Goal: Information Seeking & Learning: Learn about a topic

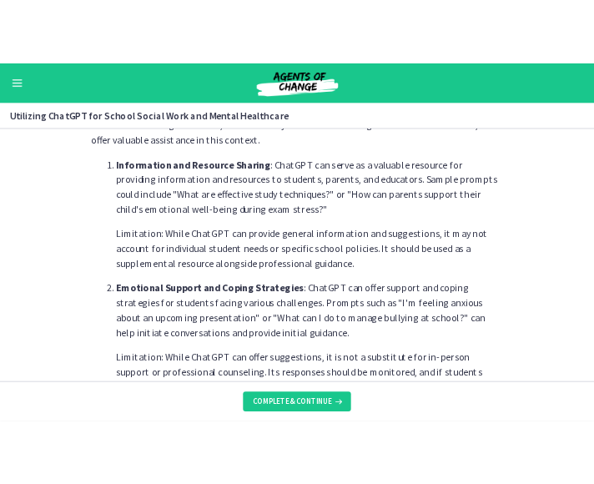
scroll to position [410, 0]
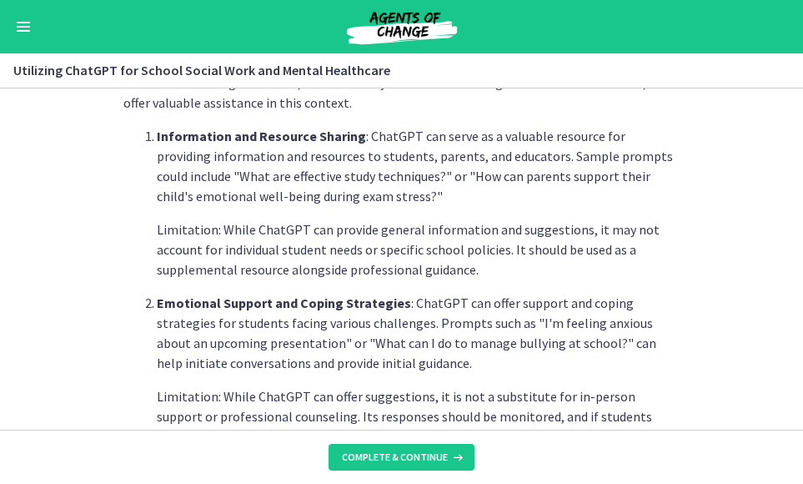
click at [718, 277] on section "School Social Workers play a vital role in supporting students, families, and e…" at bounding box center [401, 258] width 803 height 341
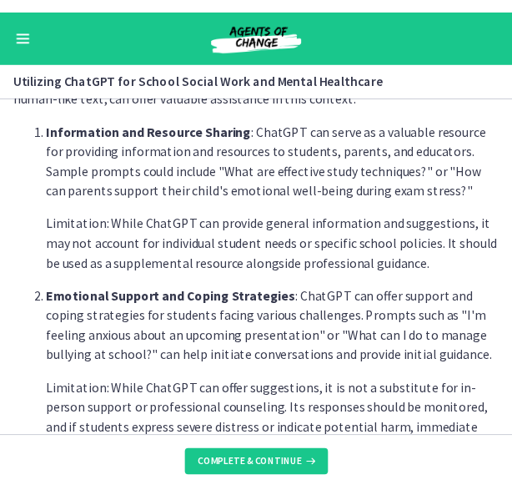
scroll to position [360, 0]
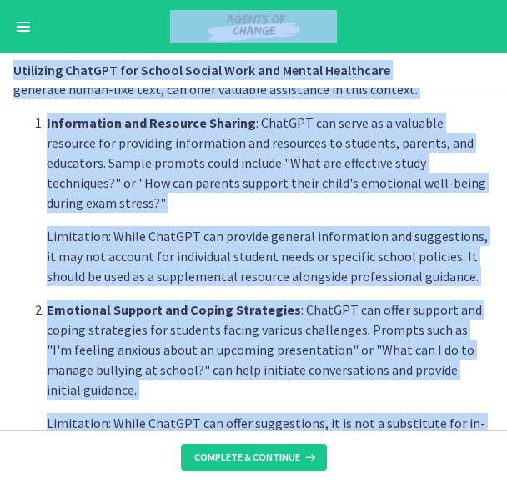
drag, startPoint x: 13, startPoint y: 483, endPoint x: -18, endPoint y: 510, distance: 41.4
click at [0, 483] on html "Skip to main content Go to Dashboard Go to Dashboard Go to Dashboard ChatGPT an…" at bounding box center [253, 242] width 507 height 484
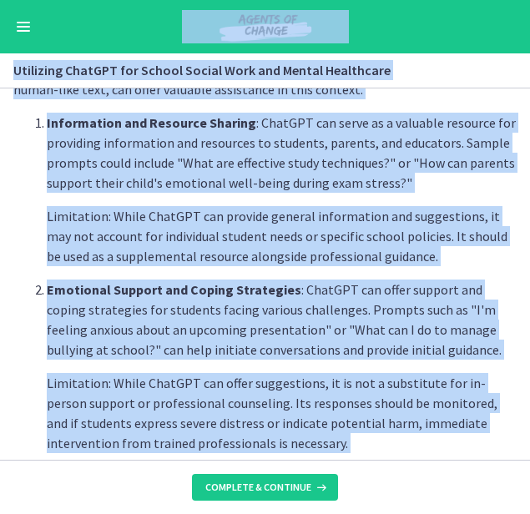
scroll to position [372, 0]
click at [309, 238] on p "Limitation: While ChatGPT can provide general information and suggestions, it m…" at bounding box center [282, 236] width 470 height 60
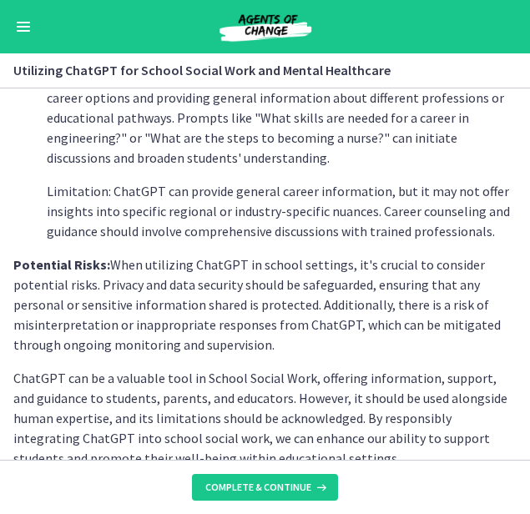
scroll to position [799, 0]
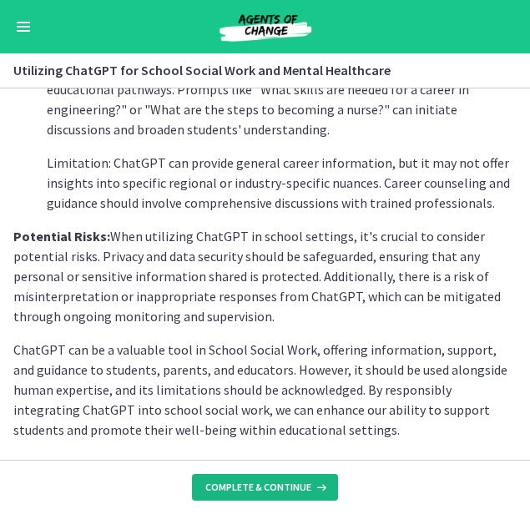
click at [245, 483] on span "Complete & continue" at bounding box center [258, 486] width 106 height 13
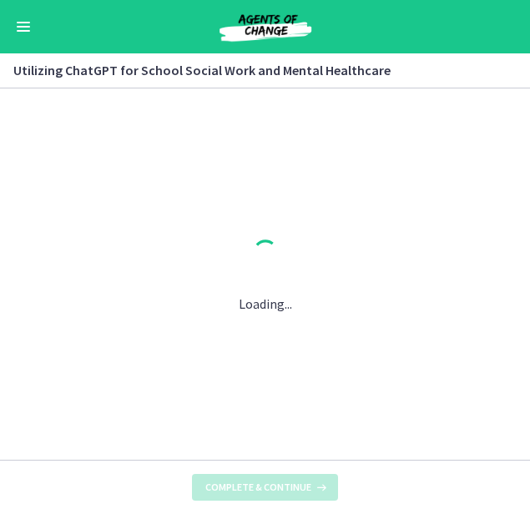
scroll to position [0, 0]
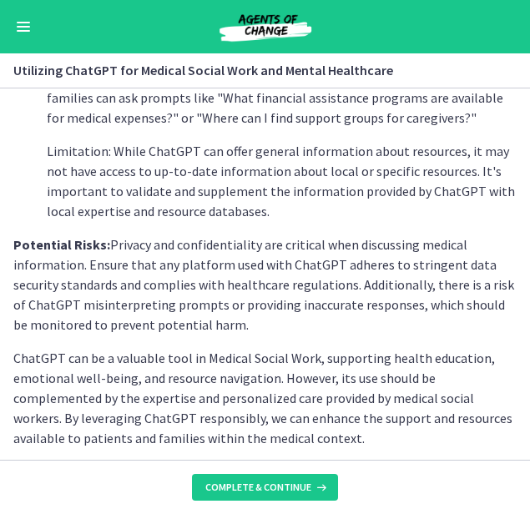
scroll to position [819, 0]
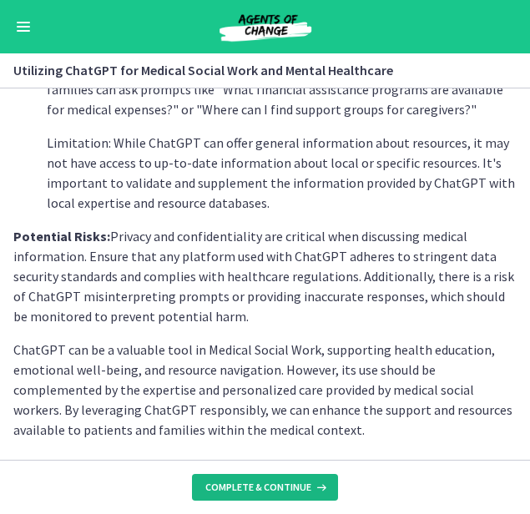
click at [268, 483] on span "Complete & continue" at bounding box center [258, 486] width 106 height 13
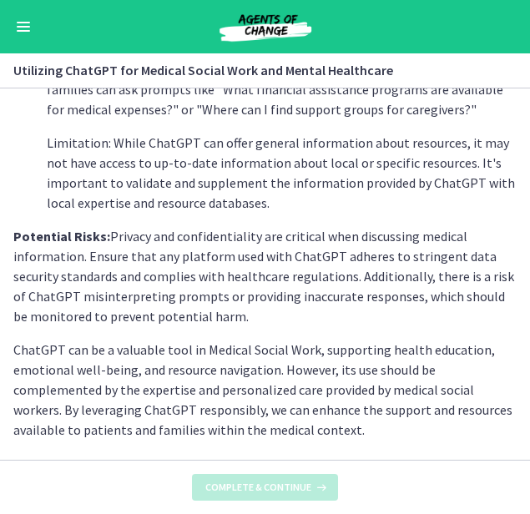
scroll to position [0, 0]
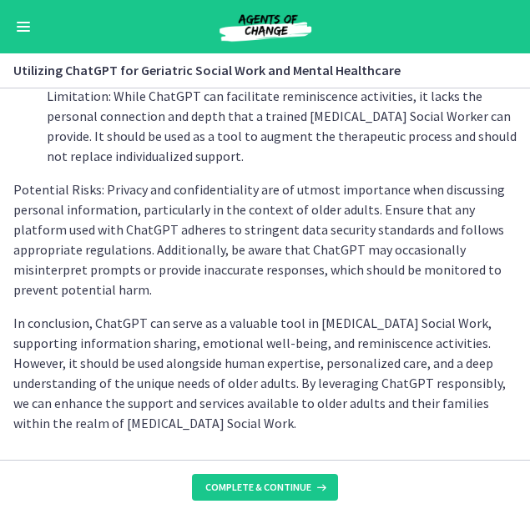
scroll to position [899, 0]
click at [288, 483] on span "Complete & continue" at bounding box center [258, 486] width 106 height 13
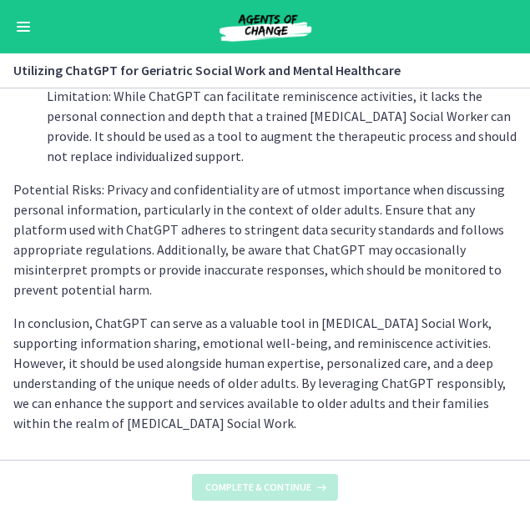
scroll to position [0, 0]
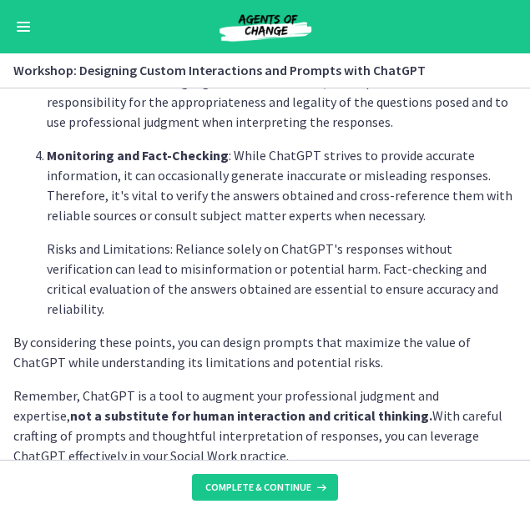
scroll to position [1039, 0]
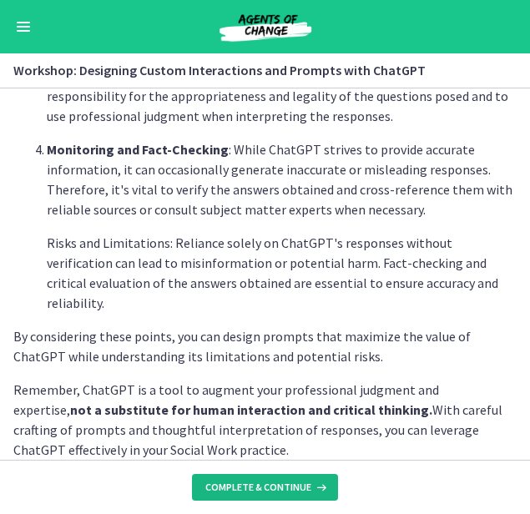
click at [263, 483] on span "Complete & continue" at bounding box center [258, 486] width 106 height 13
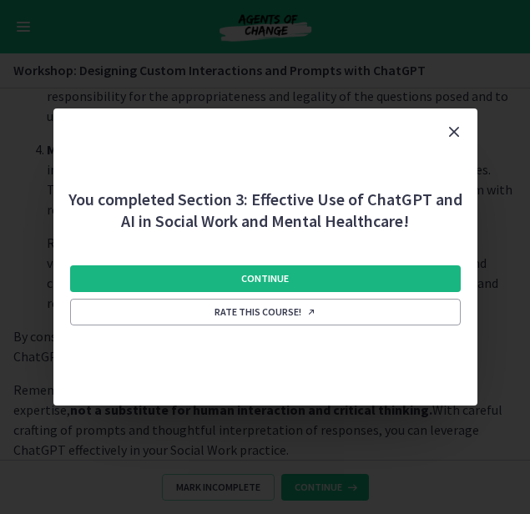
click at [277, 279] on span "Continue" at bounding box center [265, 278] width 48 height 13
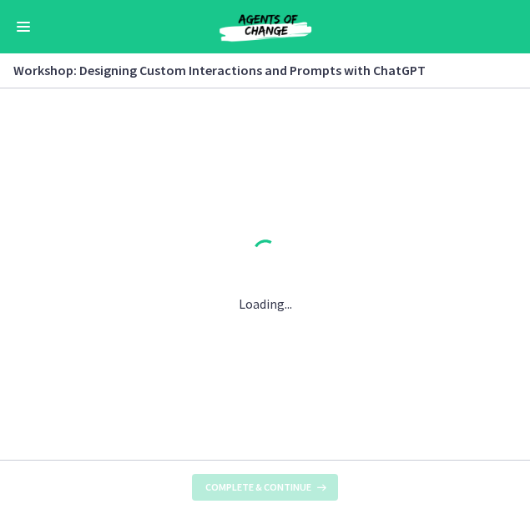
scroll to position [0, 0]
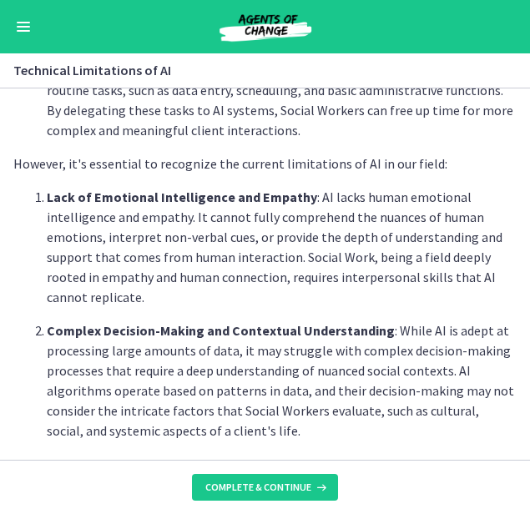
scroll to position [681, 0]
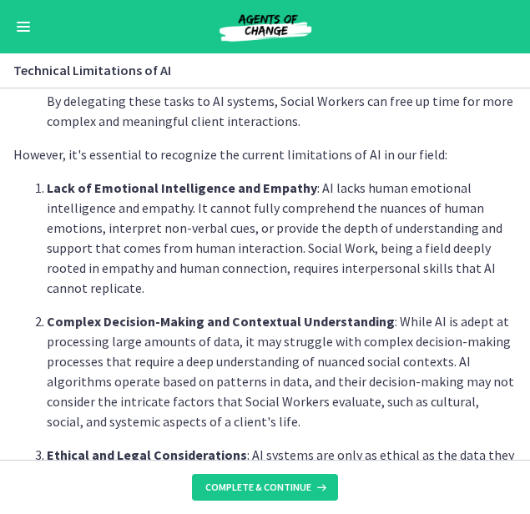
click at [277, 279] on ol "Lack of Emotional Intelligence and Empathy : AI lacks human emotional intellige…" at bounding box center [264, 361] width 503 height 367
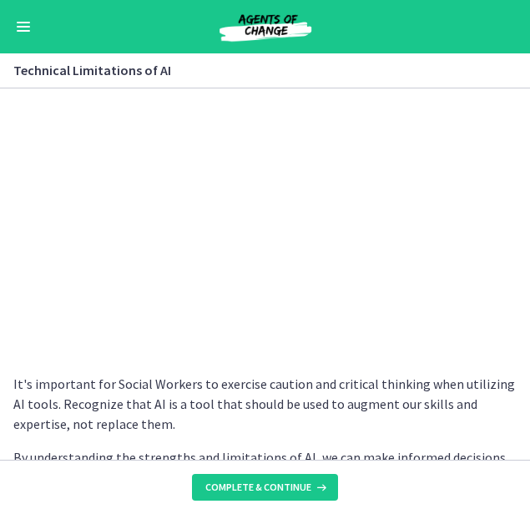
scroll to position [1265, 0]
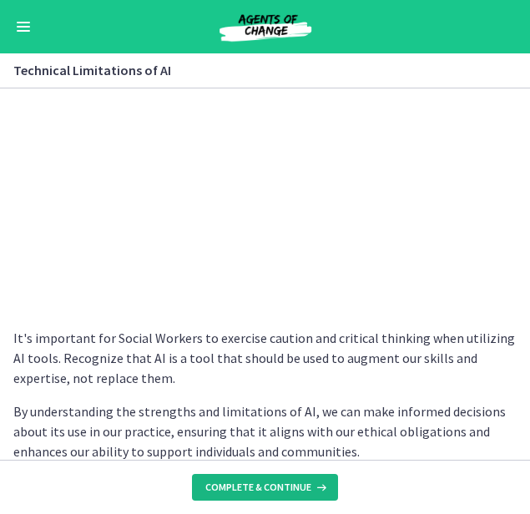
click at [249, 480] on span "Complete & continue" at bounding box center [258, 486] width 106 height 13
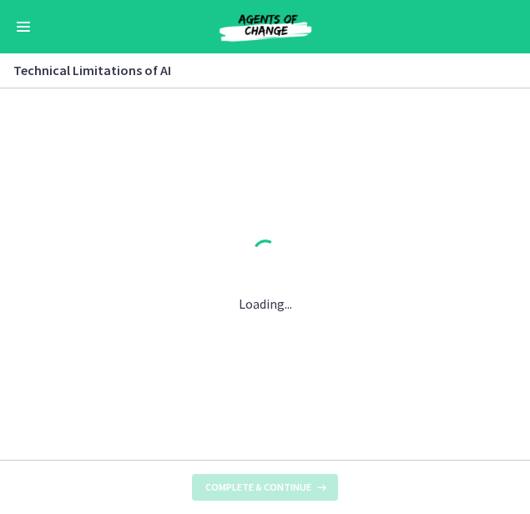
scroll to position [0, 0]
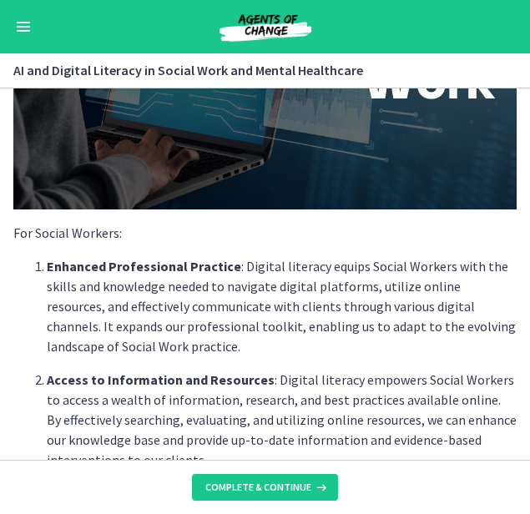
scroll to position [263, 0]
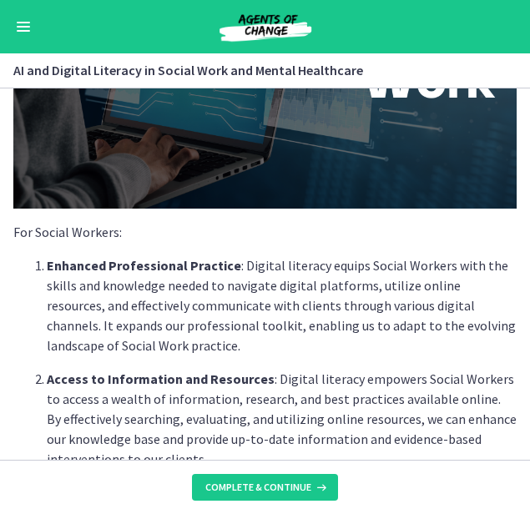
click at [375, 355] on ol "Enhanced Professional Practice : Digital literacy equips Social Workers with th…" at bounding box center [264, 418] width 503 height 327
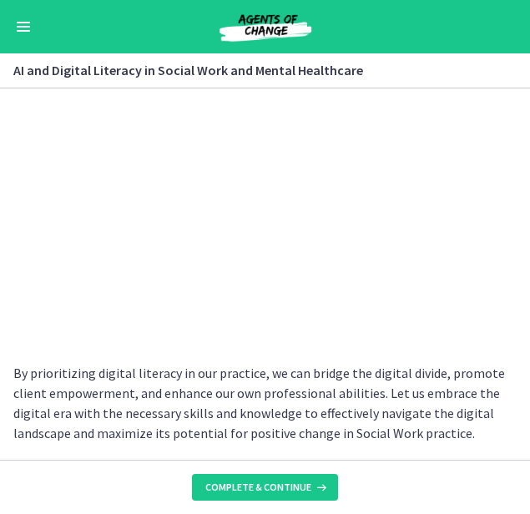
scroll to position [1592, 0]
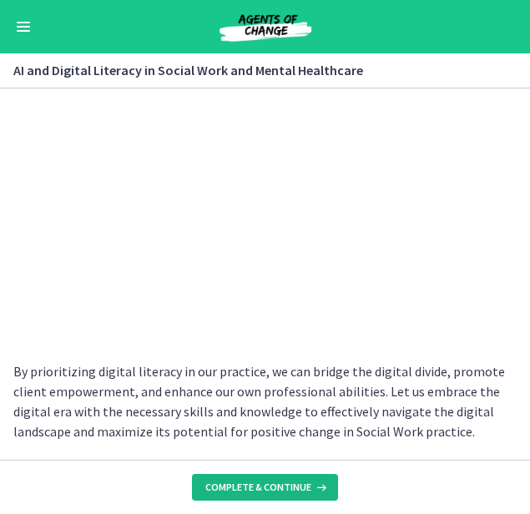
click at [259, 483] on span "Complete & continue" at bounding box center [258, 486] width 106 height 13
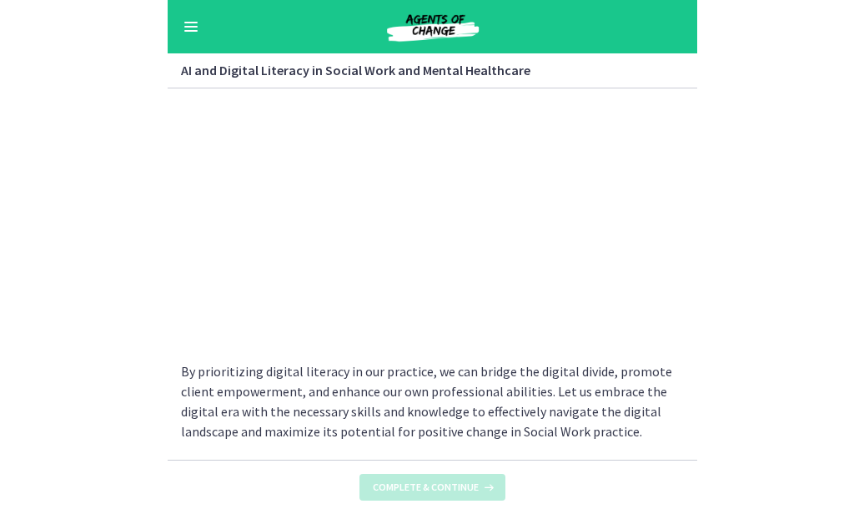
scroll to position [0, 0]
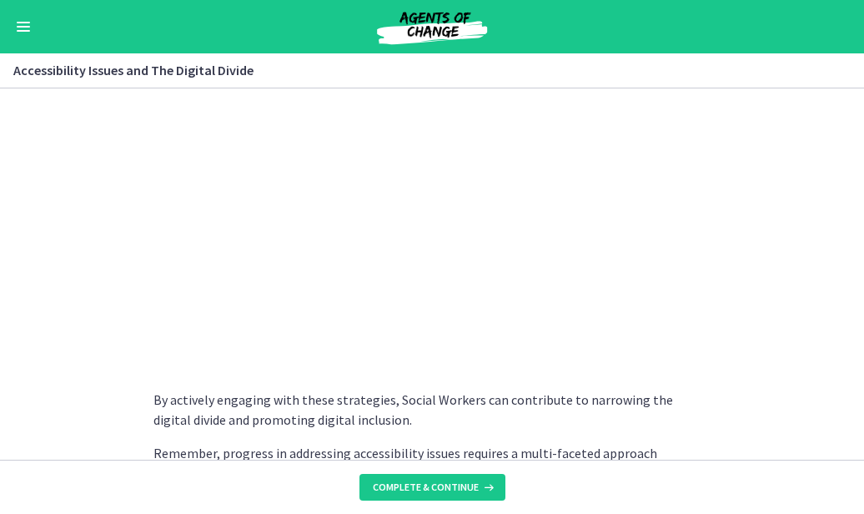
scroll to position [1549, 0]
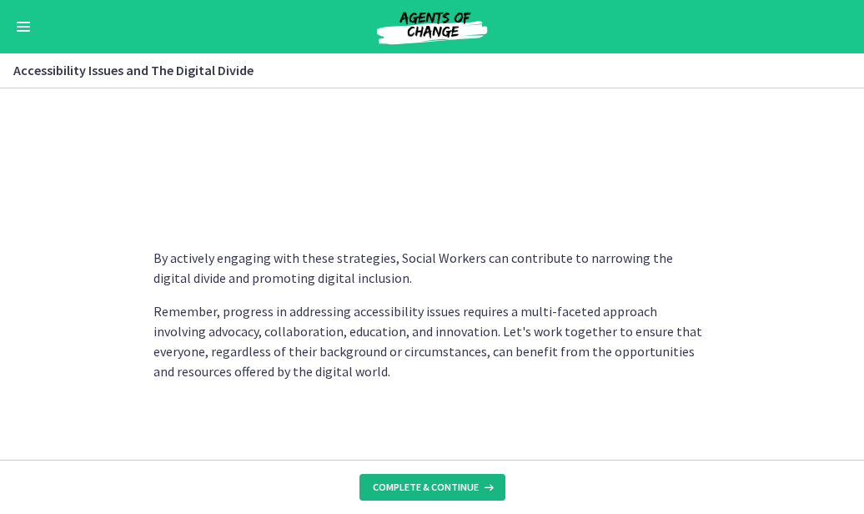
click at [425, 481] on span "Complete & continue" at bounding box center [426, 486] width 106 height 13
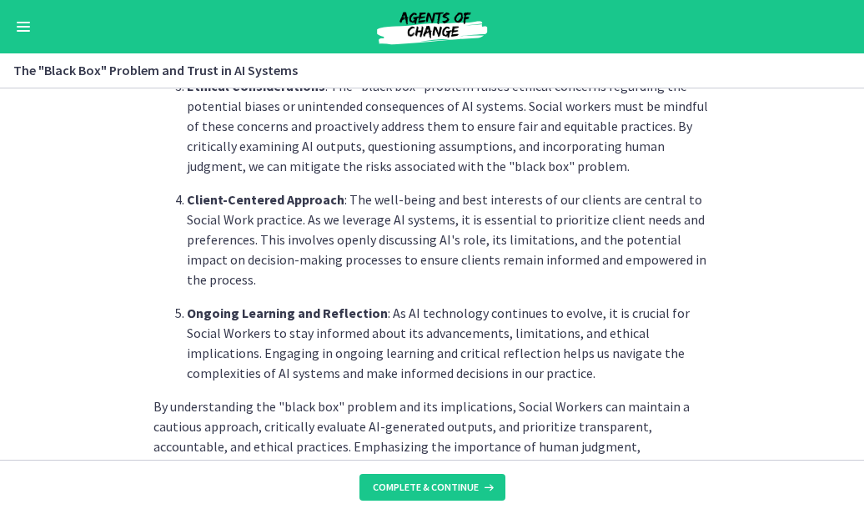
scroll to position [834, 0]
